Goal: Task Accomplishment & Management: Complete application form

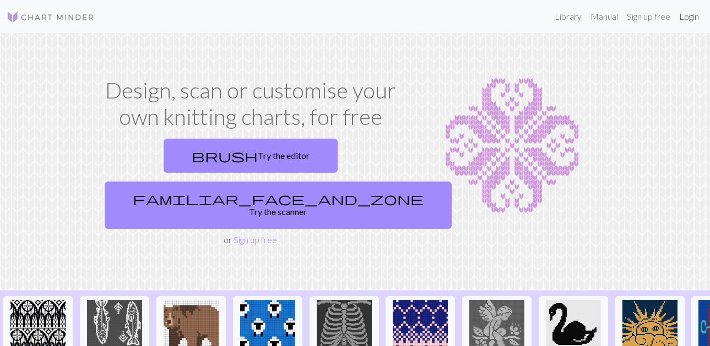
click at [690, 19] on link "Login" at bounding box center [688, 17] width 29 height 22
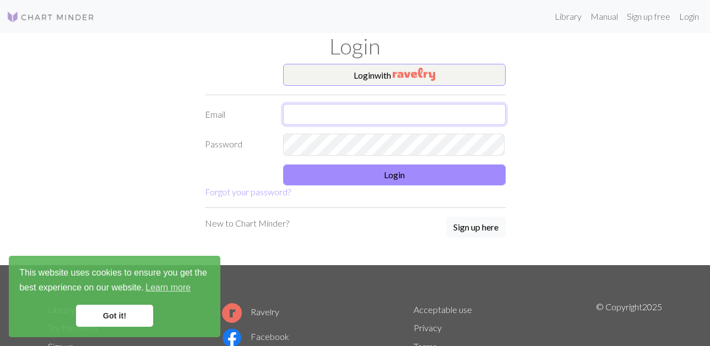
click at [444, 124] on input "text" at bounding box center [394, 114] width 222 height 21
type input "[EMAIL_ADDRESS][DOMAIN_NAME]"
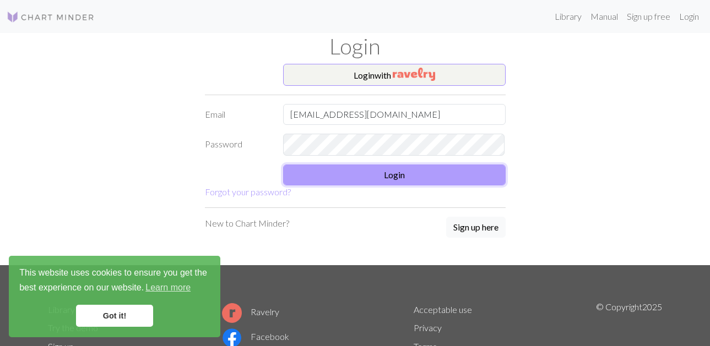
click at [389, 179] on button "Login" at bounding box center [394, 175] width 222 height 21
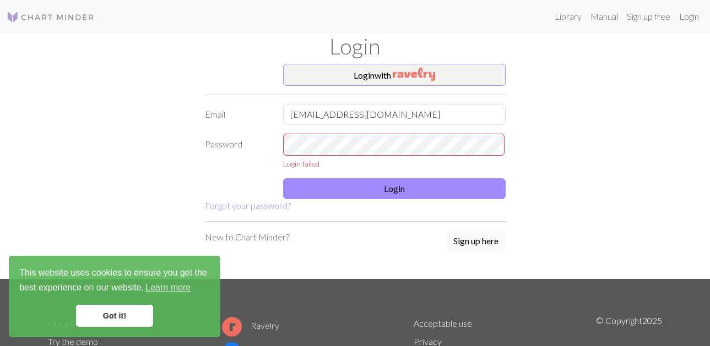
click at [466, 252] on button "Sign up here" at bounding box center [475, 241] width 59 height 21
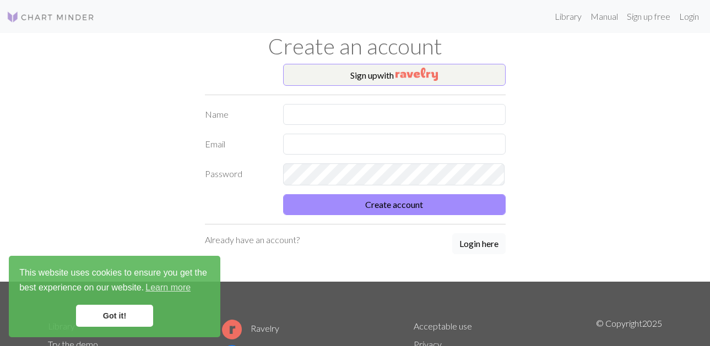
click at [477, 254] on button "Login here" at bounding box center [478, 243] width 53 height 21
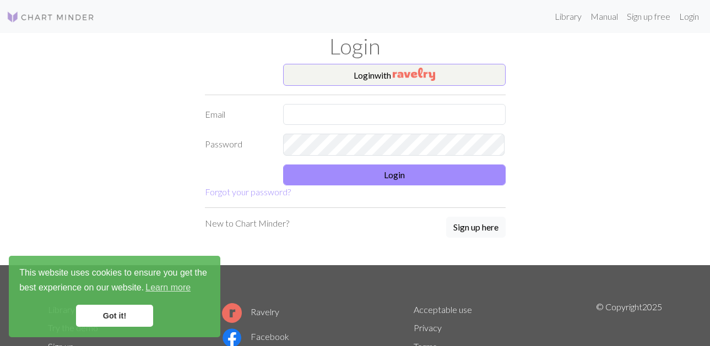
click at [129, 325] on link "Got it!" at bounding box center [114, 316] width 77 height 22
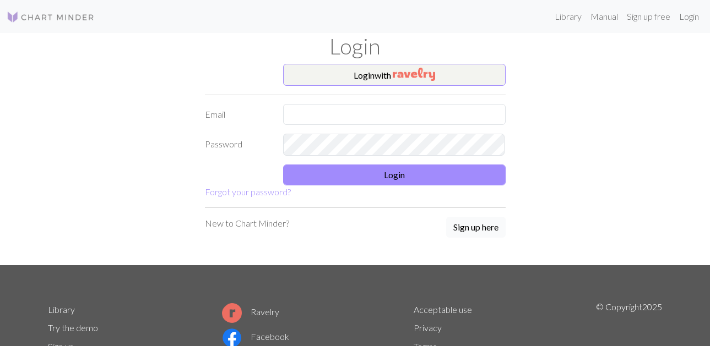
click at [480, 238] on button "Sign up here" at bounding box center [475, 227] width 59 height 21
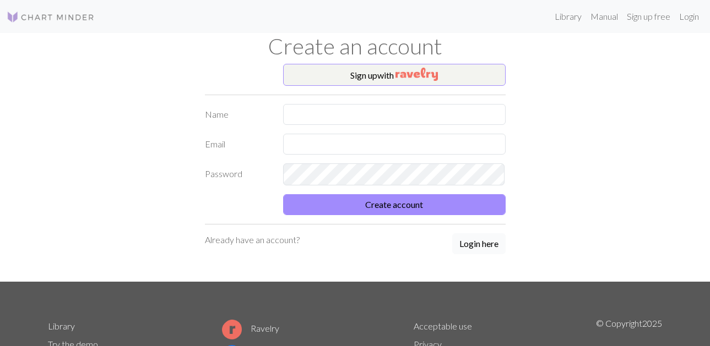
click at [492, 254] on button "Login here" at bounding box center [478, 243] width 53 height 21
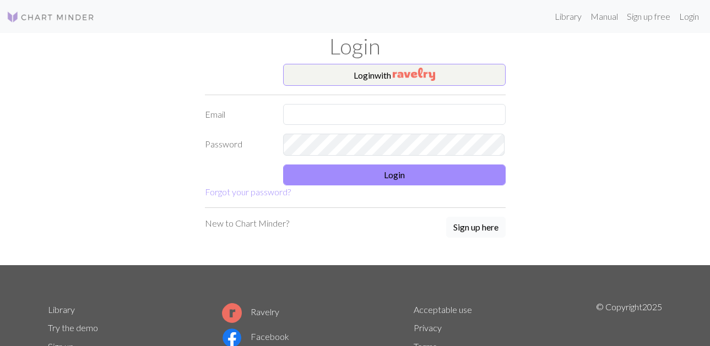
click at [479, 233] on button "Sign up here" at bounding box center [475, 227] width 59 height 21
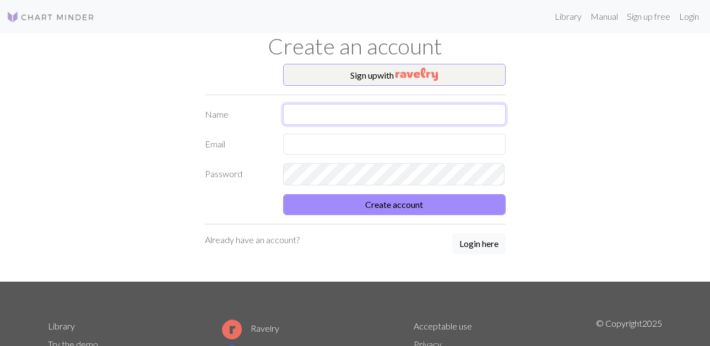
click at [298, 113] on input "text" at bounding box center [394, 114] width 222 height 21
type input "[PERSON_NAME] [PERSON_NAME]"
click at [375, 148] on input "text" at bounding box center [394, 144] width 222 height 21
click at [389, 196] on form "Name [PERSON_NAME] [PERSON_NAME] Email [EMAIL_ADDRESS][DOMAIN_NAME] Password Cr…" at bounding box center [355, 159] width 301 height 111
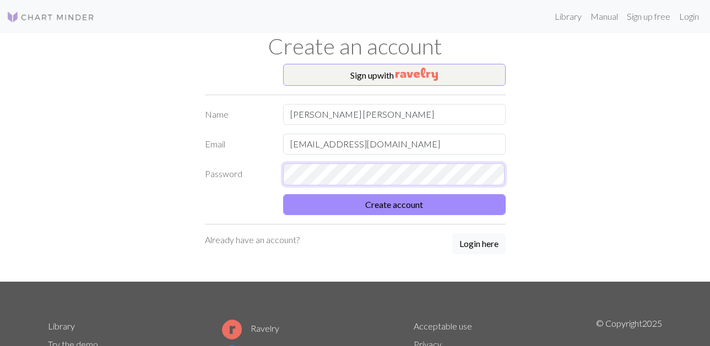
click at [283, 194] on button "Create account" at bounding box center [394, 204] width 222 height 21
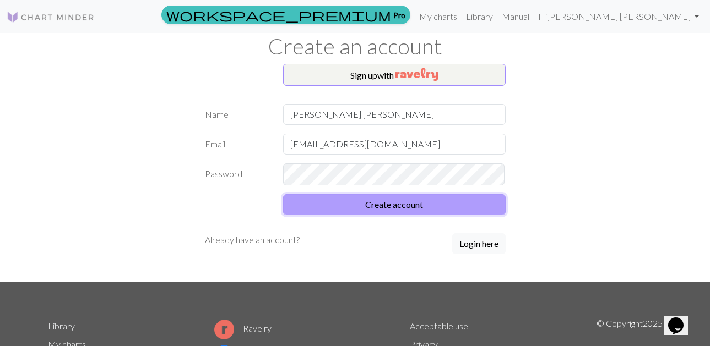
click at [392, 215] on button "Create account" at bounding box center [394, 204] width 222 height 21
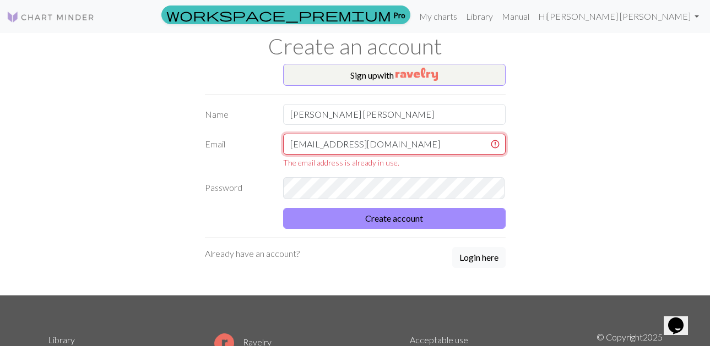
click at [396, 153] on input "[EMAIL_ADDRESS][DOMAIN_NAME]" at bounding box center [394, 144] width 222 height 21
type input "c"
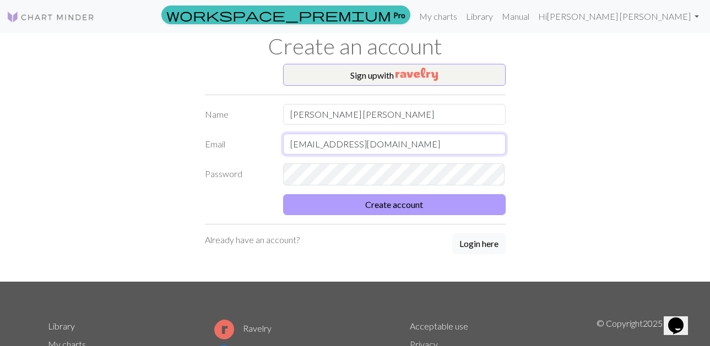
type input "[EMAIL_ADDRESS][DOMAIN_NAME]"
click at [399, 211] on button "Create account" at bounding box center [394, 204] width 222 height 21
